Goal: Browse casually

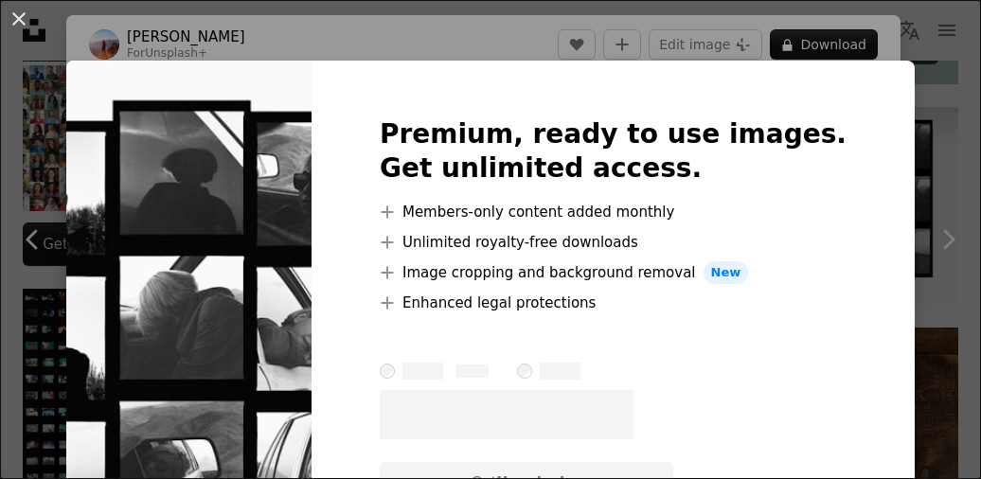
scroll to position [83, 0]
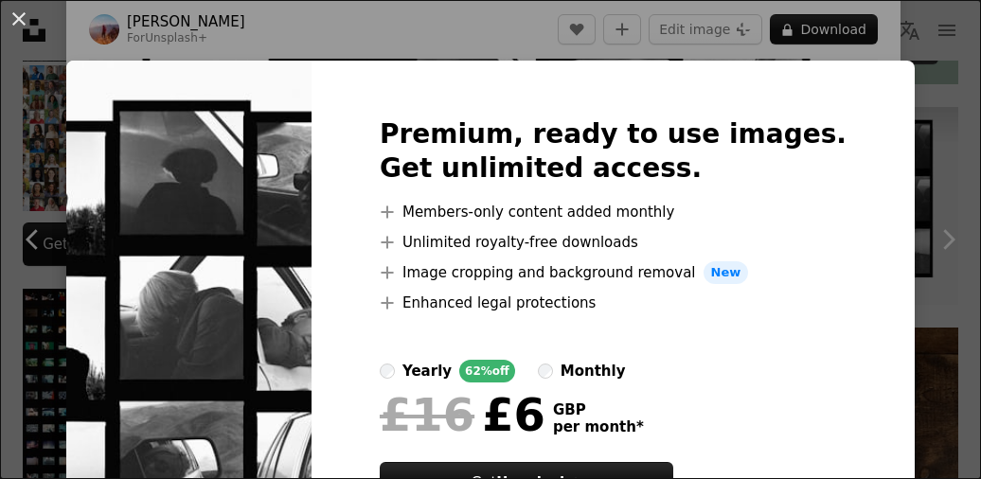
click at [312, 242] on img at bounding box center [188, 333] width 245 height 545
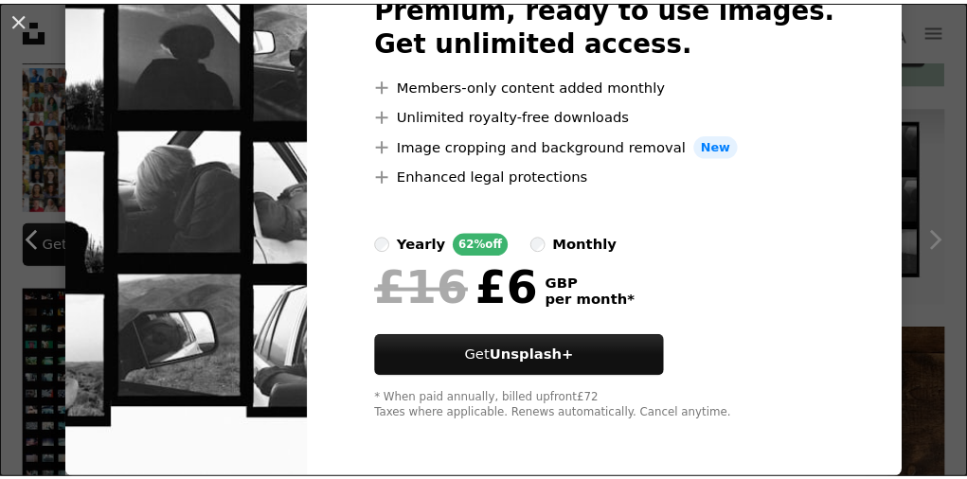
scroll to position [0, 0]
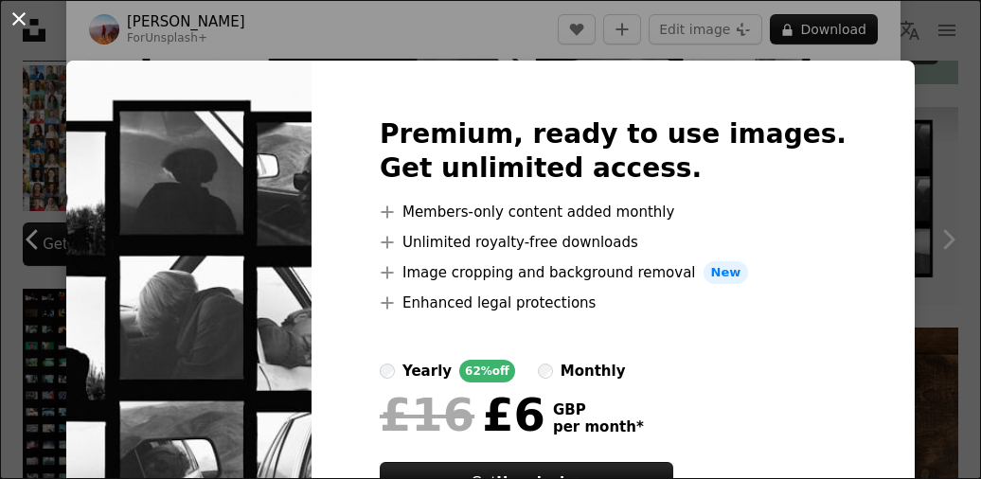
click at [11, 23] on button "An X shape" at bounding box center [19, 19] width 23 height 23
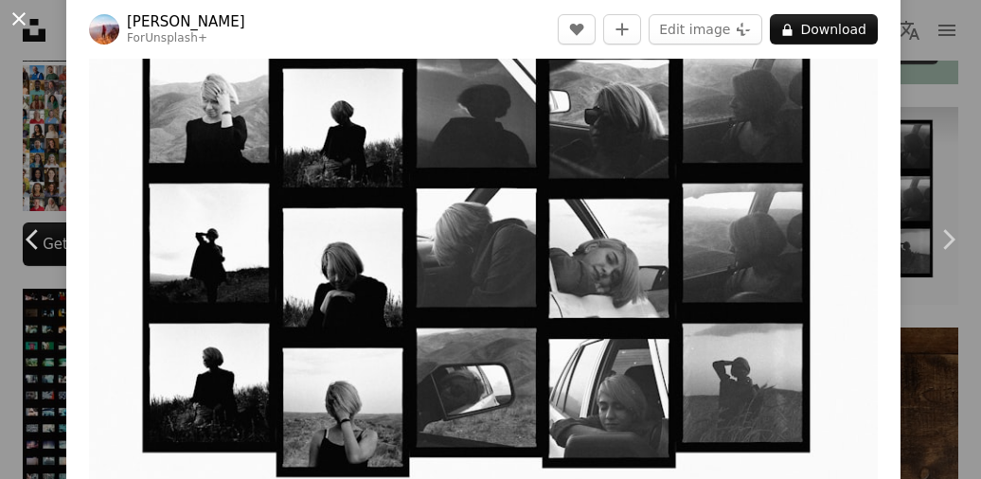
click at [25, 15] on button "An X shape" at bounding box center [19, 19] width 23 height 23
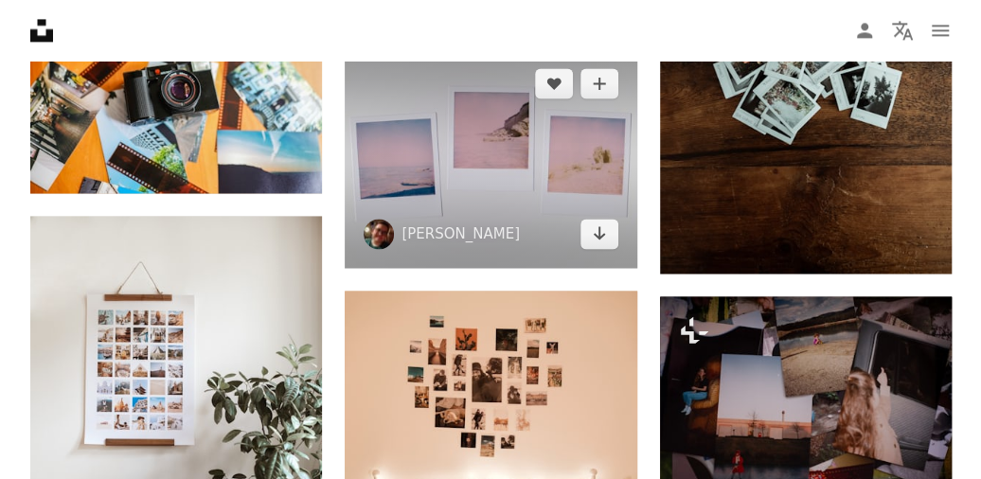
scroll to position [1149, 0]
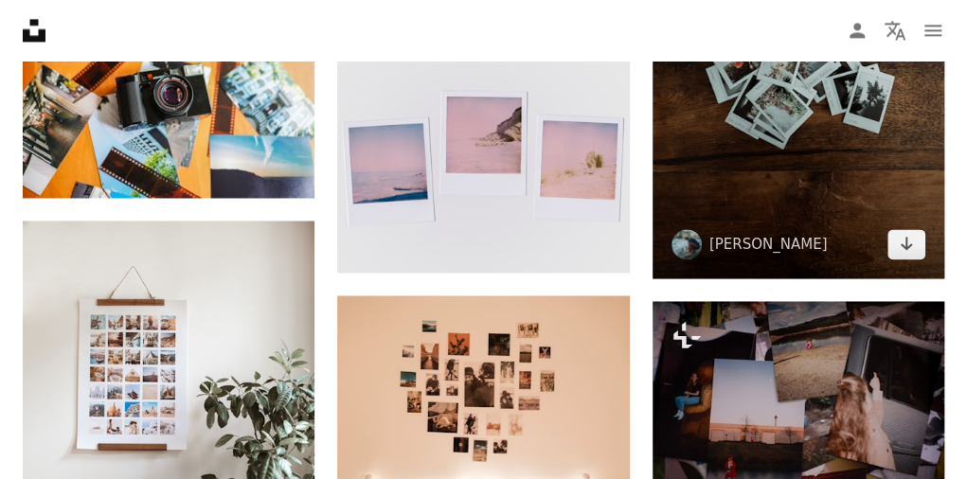
click at [798, 179] on img at bounding box center [798, 59] width 292 height 438
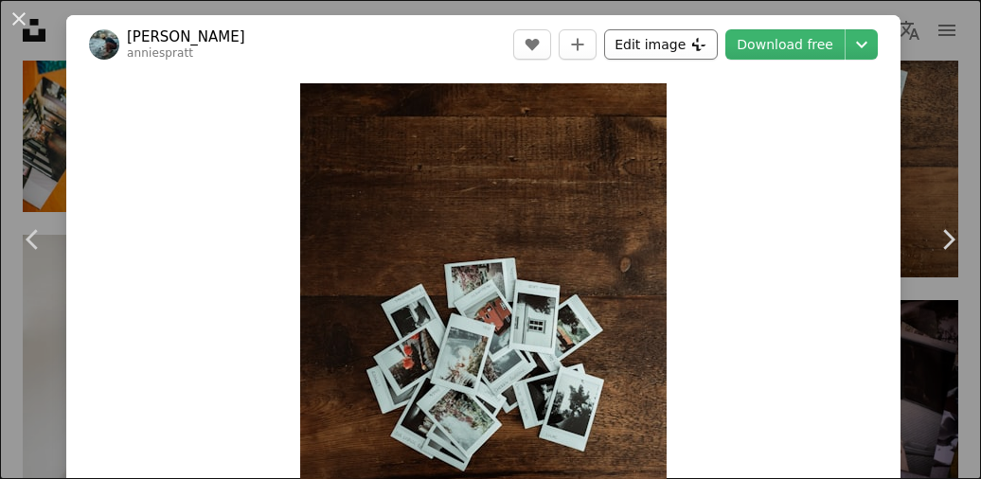
click at [650, 33] on button "Edit image Plus sign for Unsplash+" at bounding box center [661, 44] width 114 height 30
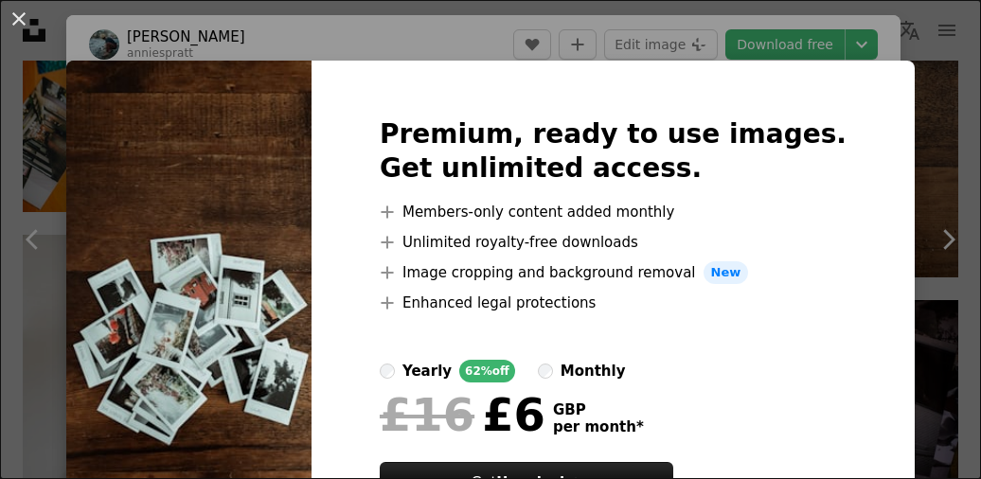
click at [311, 290] on img at bounding box center [188, 333] width 245 height 545
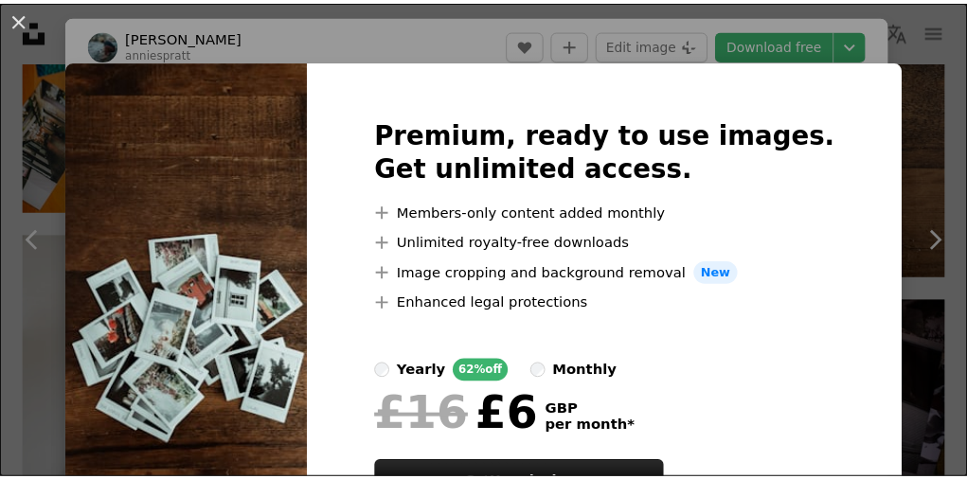
scroll to position [129, 0]
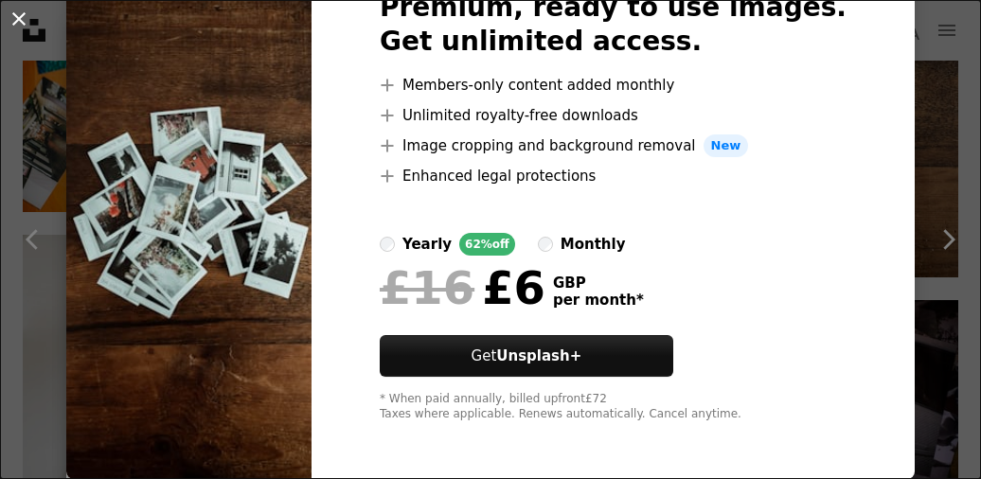
click at [21, 12] on button "An X shape" at bounding box center [19, 19] width 23 height 23
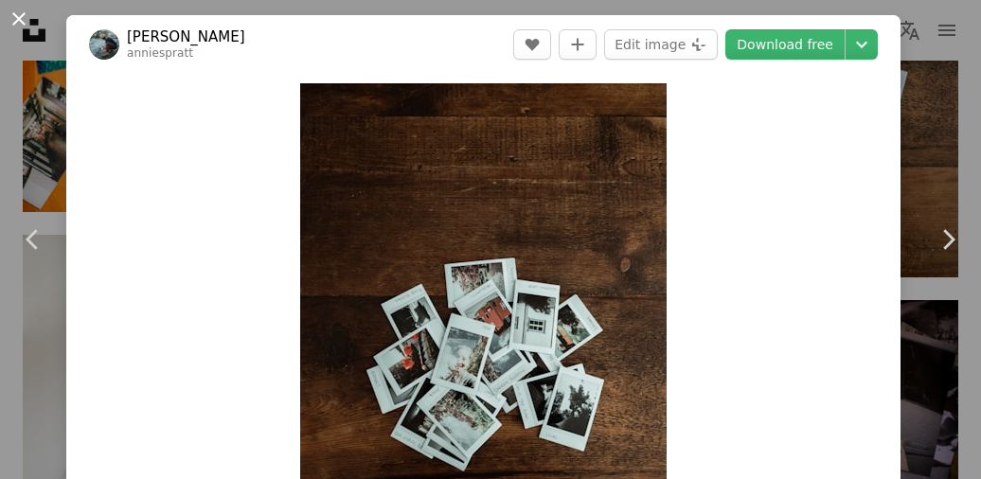
click at [27, 26] on button "An X shape" at bounding box center [19, 19] width 23 height 23
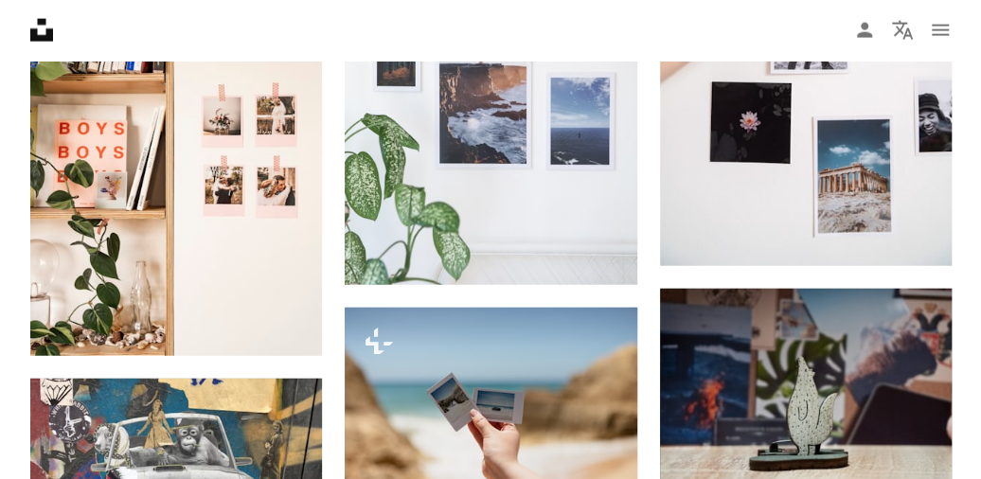
scroll to position [1841, 0]
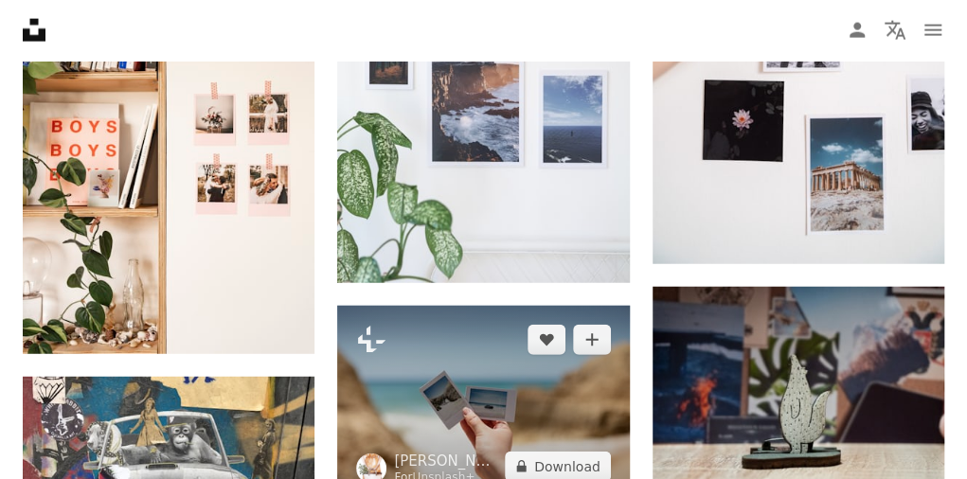
click at [419, 374] on img at bounding box center [483, 403] width 292 height 195
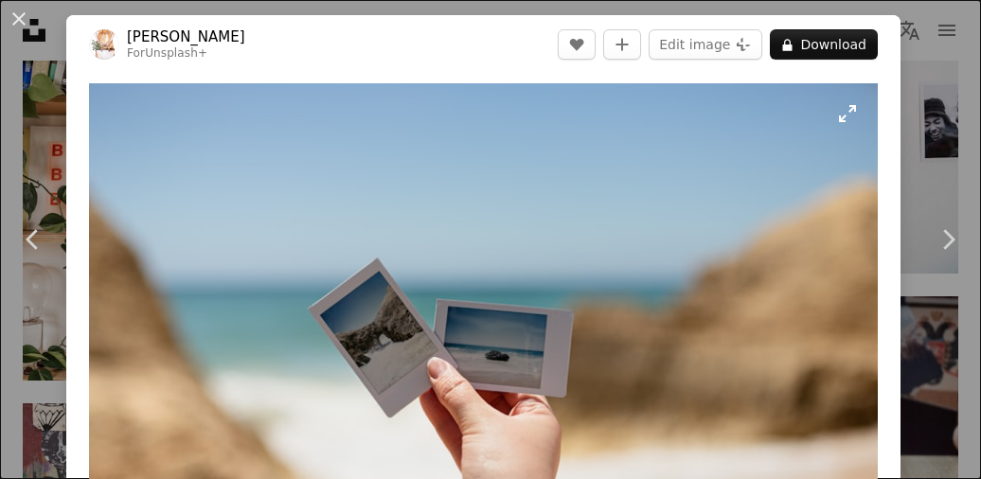
click at [400, 346] on img "Zoom in on this image" at bounding box center [483, 346] width 789 height 526
